Goal: Information Seeking & Learning: Find specific fact

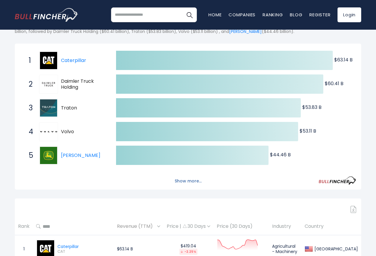
click at [191, 186] on button "Show more..." at bounding box center [188, 181] width 34 height 10
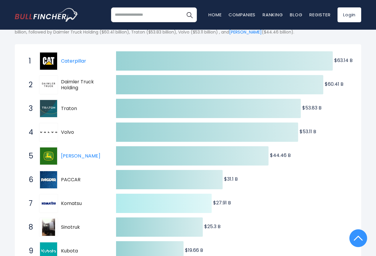
scroll to position [59, 0]
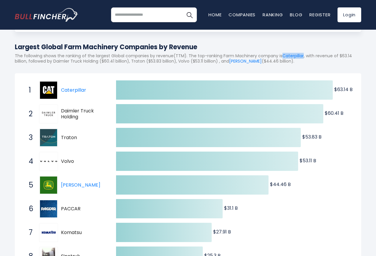
drag, startPoint x: 319, startPoint y: 54, endPoint x: 344, endPoint y: 53, distance: 25.2
click at [344, 53] on p "The following shows the ranking of the largest Global companies by revenue(TTM)…" at bounding box center [188, 58] width 347 height 11
copy link "Caterpillar"
copy p "Daimler Truck Holding"
drag, startPoint x: 102, startPoint y: 61, endPoint x: 153, endPoint y: 61, distance: 51.0
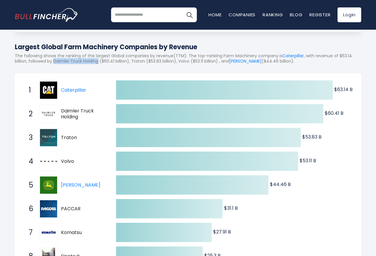
click at [153, 61] on p "The following shows the ranking of the largest Global companies by revenue(TTM)…" at bounding box center [188, 58] width 347 height 11
click at [195, 63] on p "The following shows the ranking of the largest Global companies by revenue(TTM)…" at bounding box center [188, 58] width 347 height 11
copy p "Traton"
click at [249, 63] on p "The following shows the ranking of the largest Global companies by revenue(TTM)…" at bounding box center [188, 58] width 347 height 11
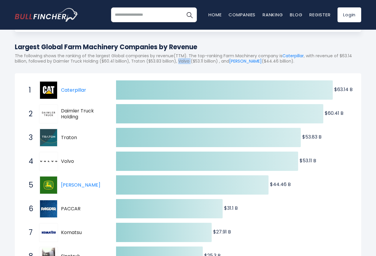
click at [249, 63] on p "The following shows the ranking of the largest Global companies by revenue(TTM)…" at bounding box center [188, 58] width 347 height 11
copy p "Volvo"
drag, startPoint x: 305, startPoint y: 62, endPoint x: 332, endPoint y: 62, distance: 27.6
click at [332, 62] on p "The following shows the ranking of the largest Global companies by revenue(TTM)…" at bounding box center [188, 58] width 347 height 11
copy link "[PERSON_NAME]"
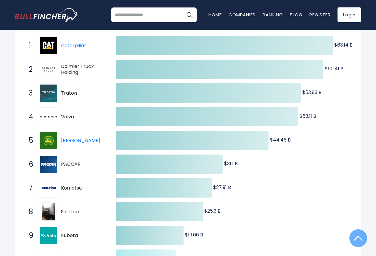
scroll to position [178, 0]
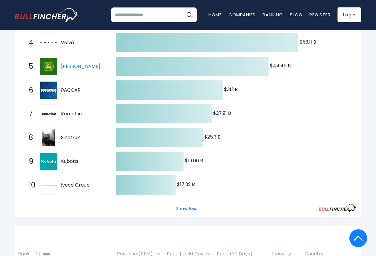
click at [69, 93] on span "PACCAR" at bounding box center [83, 90] width 45 height 6
drag, startPoint x: 81, startPoint y: 99, endPoint x: 65, endPoint y: 99, distance: 16.0
click at [65, 93] on span "PACCAR" at bounding box center [83, 90] width 45 height 6
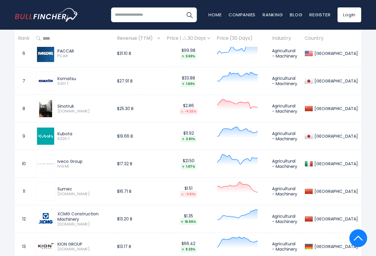
scroll to position [563, 0]
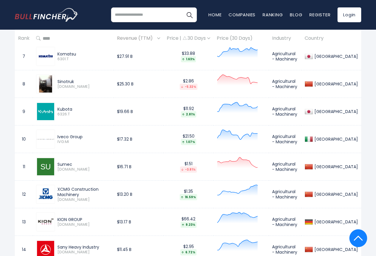
click at [69, 167] on div "Sumec" at bounding box center [84, 164] width 53 height 5
copy div "Sumec"
drag, startPoint x: 58, startPoint y: 197, endPoint x: 78, endPoint y: 201, distance: 20.6
click at [78, 197] on div "XCMG Construction Machinery" at bounding box center [84, 191] width 53 height 11
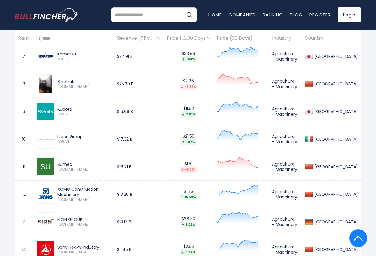
copy div "XCMG Construction Machinery"
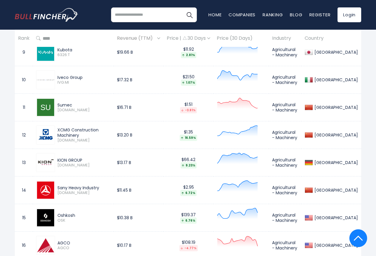
drag, startPoint x: 58, startPoint y: 168, endPoint x: 86, endPoint y: 168, distance: 27.6
click at [86, 163] on div "KION GROUP" at bounding box center [84, 159] width 53 height 5
copy div "KION GROUP"
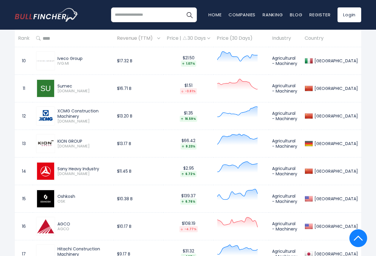
scroll to position [652, 0]
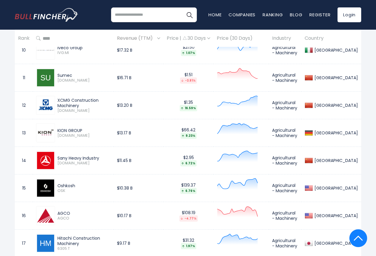
drag, startPoint x: 58, startPoint y: 165, endPoint x: 101, endPoint y: 165, distance: 43.3
click at [101, 161] on div "Sany Heavy Industry" at bounding box center [84, 157] width 53 height 5
copy div "Sany Heavy Industry"
click at [60, 188] on div "Oshkosh" at bounding box center [84, 185] width 53 height 5
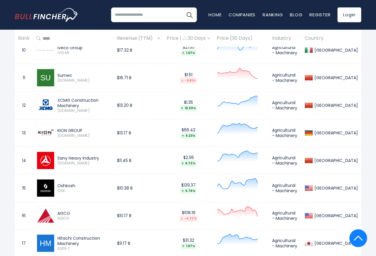
copy div "Oshkosh"
click at [63, 216] on div "AGCO" at bounding box center [84, 212] width 53 height 5
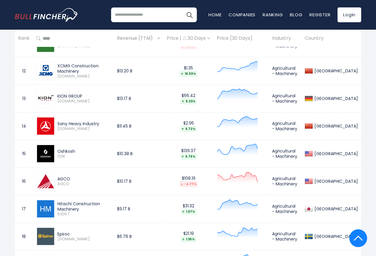
scroll to position [741, 0]
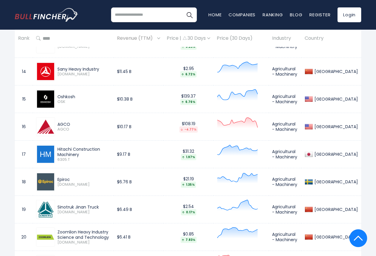
drag, startPoint x: 58, startPoint y: 156, endPoint x: 90, endPoint y: 163, distance: 32.2
click at [90, 157] on div "Hitachi Construction Machinery" at bounding box center [84, 151] width 53 height 11
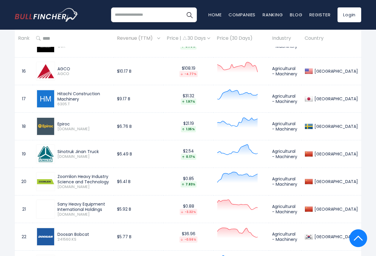
scroll to position [800, 0]
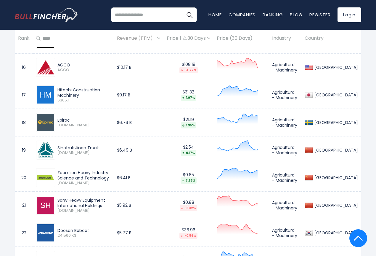
click at [63, 123] on div "Epiroc" at bounding box center [84, 119] width 53 height 5
drag, startPoint x: 58, startPoint y: 155, endPoint x: 100, endPoint y: 155, distance: 41.5
click at [100, 150] on div "Sinotruk Jinan Truck" at bounding box center [84, 147] width 53 height 5
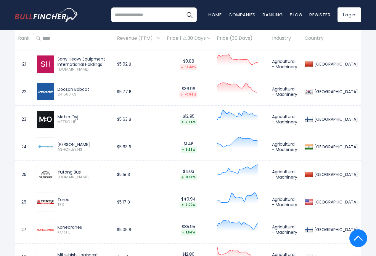
scroll to position [889, 0]
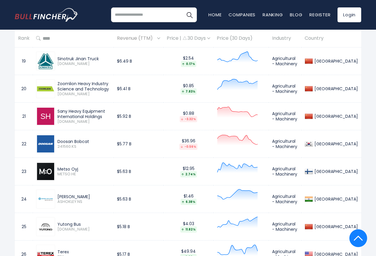
drag, startPoint x: 58, startPoint y: 90, endPoint x: 113, endPoint y: 97, distance: 55.6
click at [111, 92] on div "Zoomlion Heavy Industry Science and Technology" at bounding box center [84, 86] width 53 height 11
drag, startPoint x: 58, startPoint y: 118, endPoint x: 105, endPoint y: 123, distance: 47.4
click at [105, 119] on div "Sany Heavy Equipment International Holdings" at bounding box center [84, 113] width 53 height 11
drag, startPoint x: 58, startPoint y: 150, endPoint x: 96, endPoint y: 150, distance: 38.2
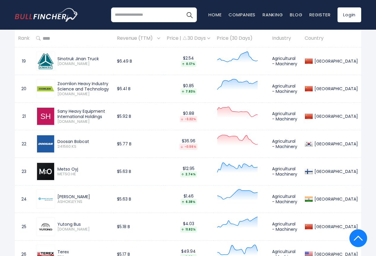
click at [96, 144] on div "Doosan Bobcat" at bounding box center [84, 141] width 53 height 5
drag, startPoint x: 58, startPoint y: 174, endPoint x: 84, endPoint y: 174, distance: 25.8
click at [84, 172] on div "Metso Oyj" at bounding box center [84, 168] width 53 height 5
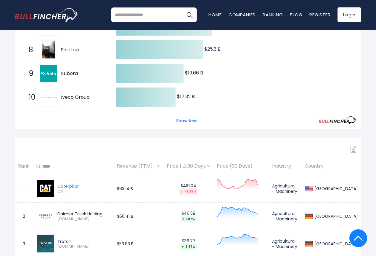
scroll to position [237, 0]
